Goal: Task Accomplishment & Management: Manage account settings

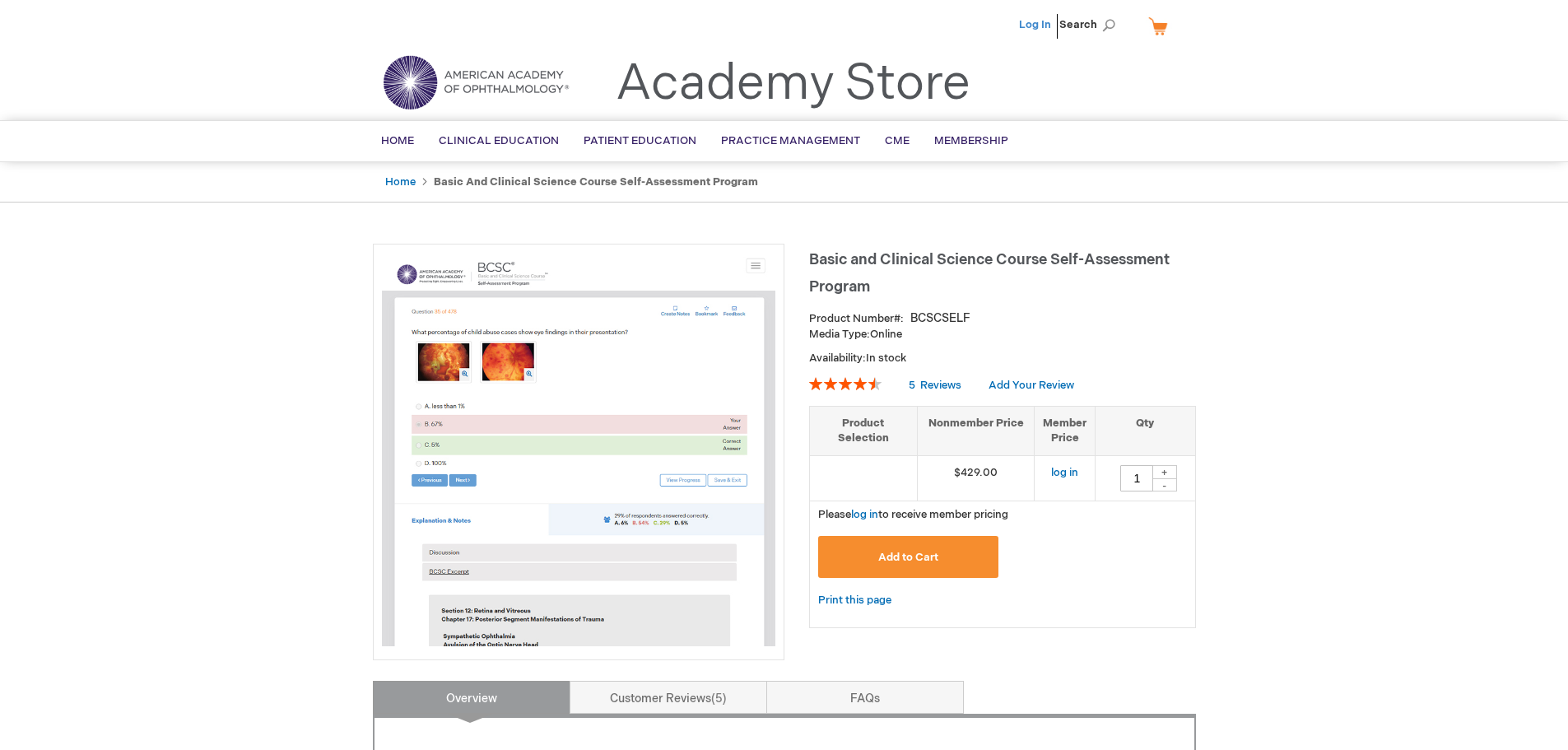
click at [1036, 18] on link "Log In" at bounding box center [1034, 24] width 32 height 13
click at [966, 24] on span "[PERSON_NAME]" at bounding box center [954, 24] width 91 height 13
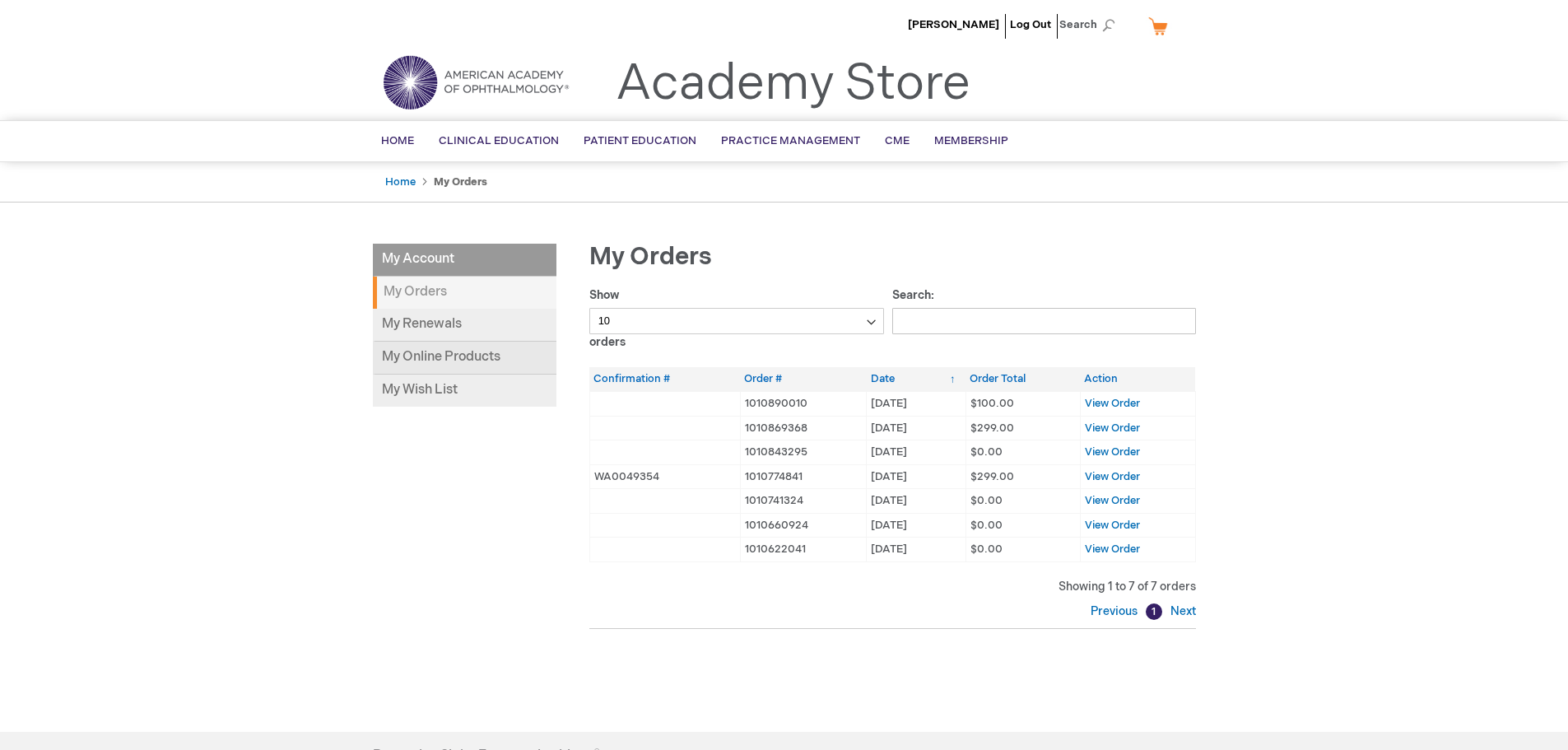
click at [444, 364] on link "My Online Products" at bounding box center [464, 358] width 184 height 33
